Goal: Check status: Check status

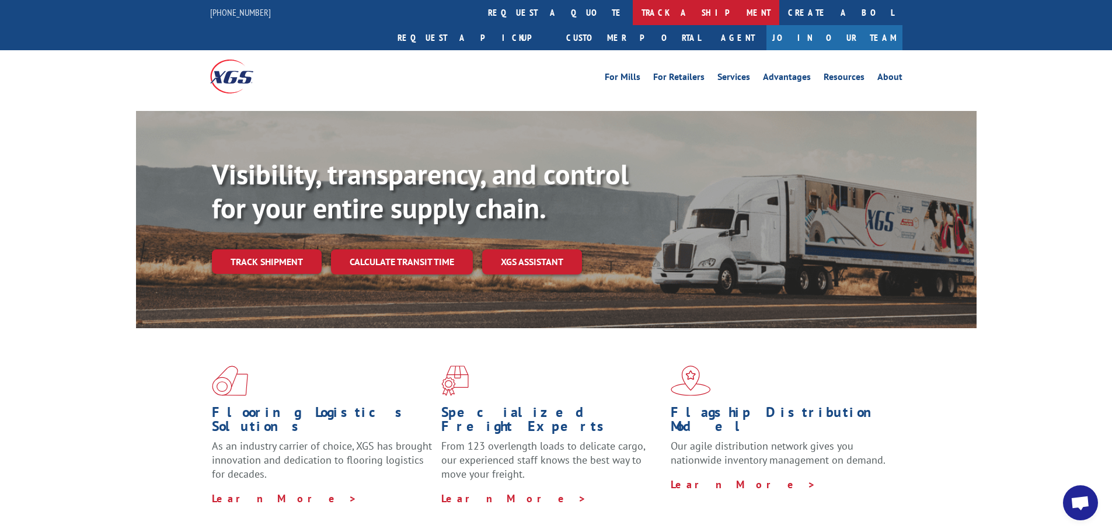
click at [633, 13] on link "track a shipment" at bounding box center [706, 12] width 147 height 25
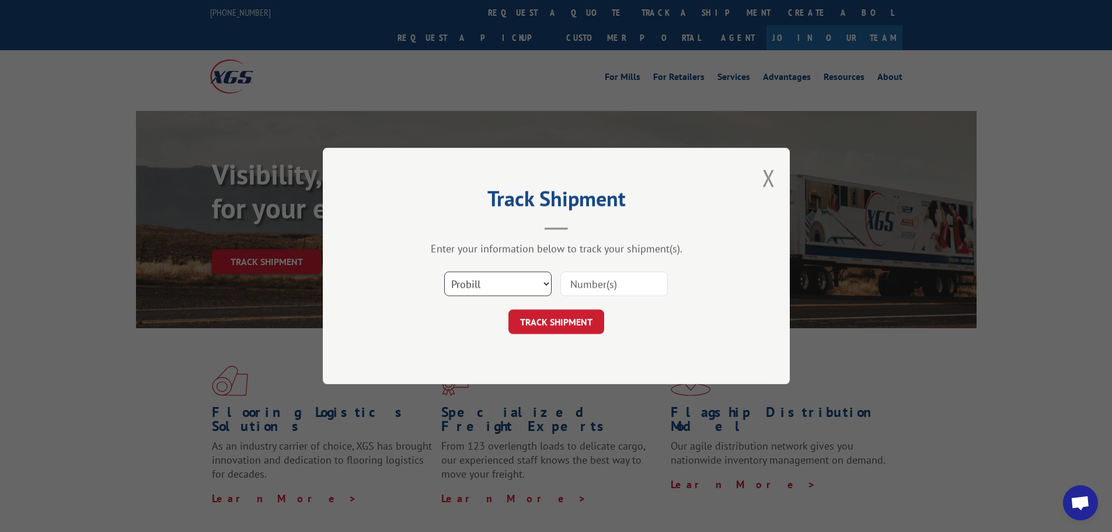
click at [544, 279] on select "Select category... Probill BOL PO" at bounding box center [497, 284] width 107 height 25
select select "bol"
click at [444, 272] on select "Select category... Probill BOL PO" at bounding box center [497, 284] width 107 height 25
click at [621, 286] on input at bounding box center [614, 284] width 107 height 25
click at [627, 286] on input at bounding box center [614, 284] width 107 height 25
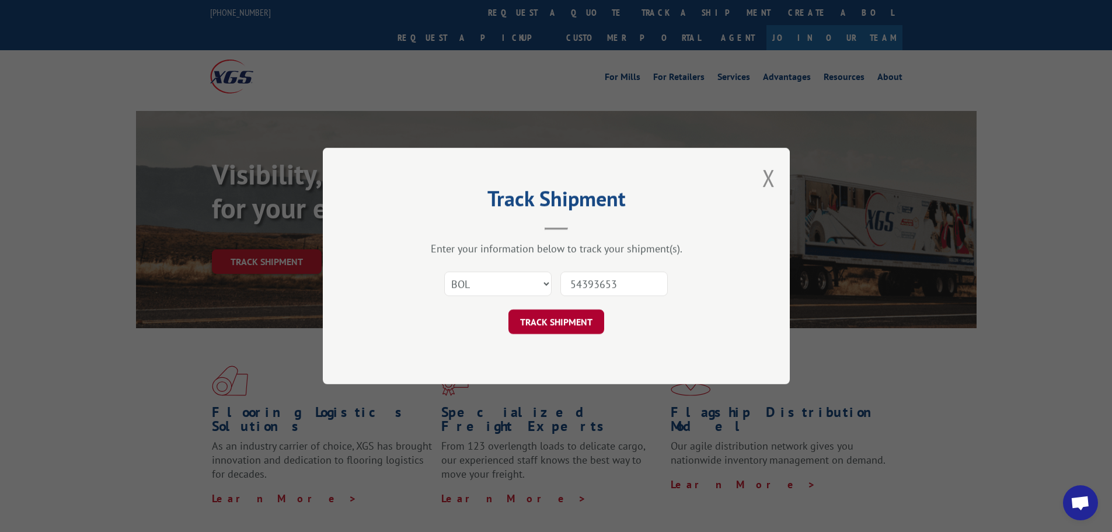
type input "54393653"
click at [560, 325] on button "TRACK SHIPMENT" at bounding box center [557, 321] width 96 height 25
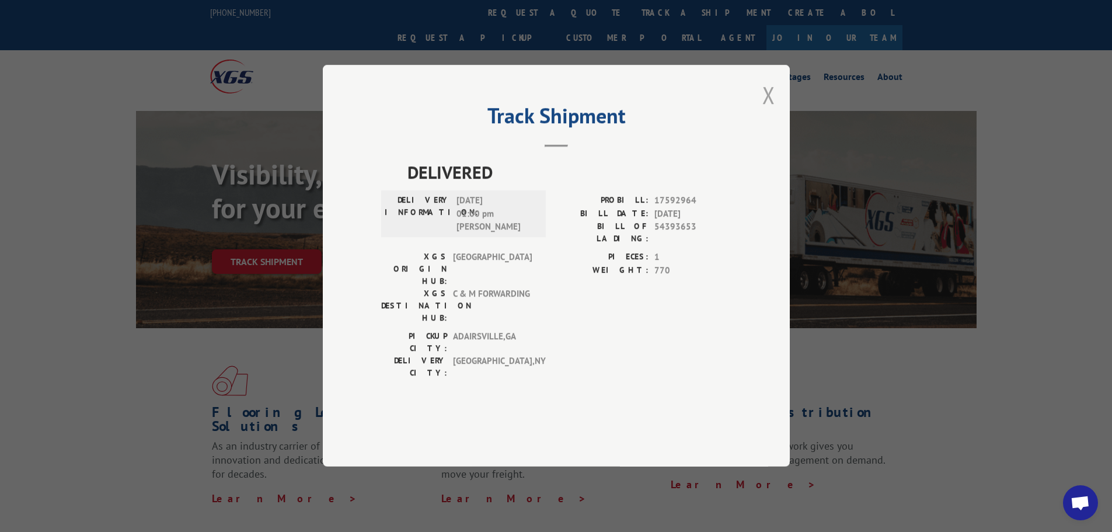
click at [773, 110] on button "Close modal" at bounding box center [769, 94] width 13 height 31
